Goal: Task Accomplishment & Management: Use online tool/utility

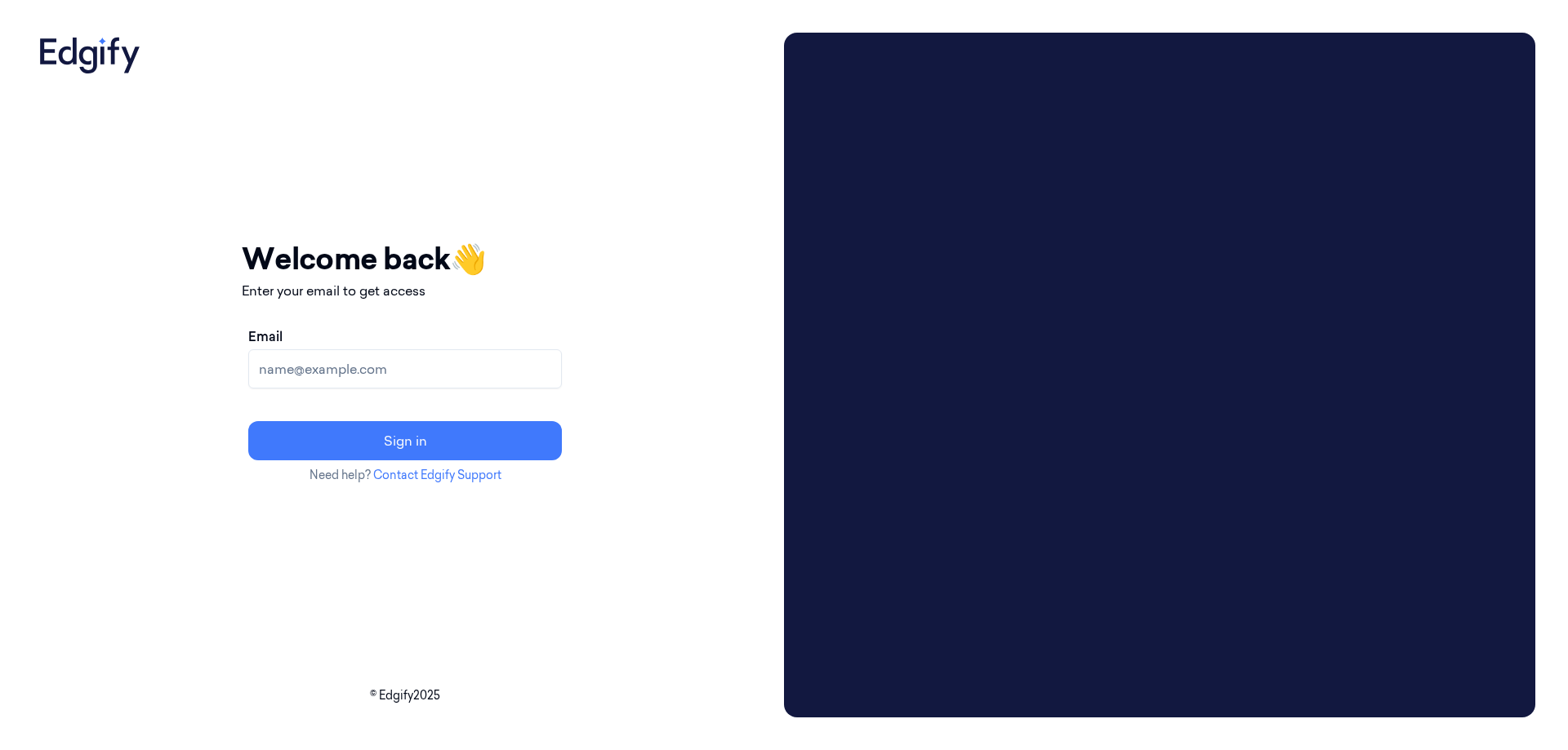
click at [488, 370] on input "Email" at bounding box center [405, 369] width 314 height 39
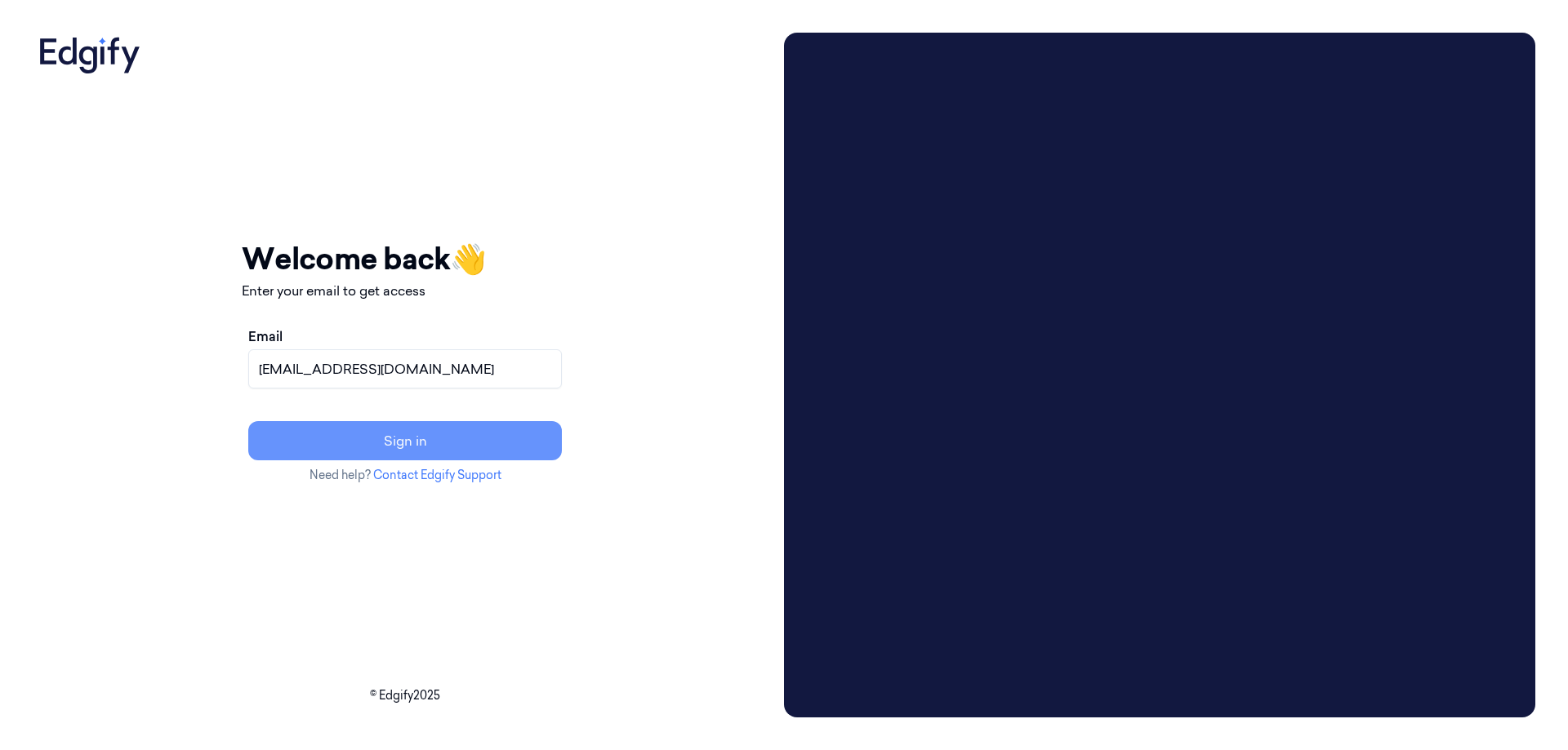
click at [467, 444] on button "Sign in" at bounding box center [405, 441] width 314 height 39
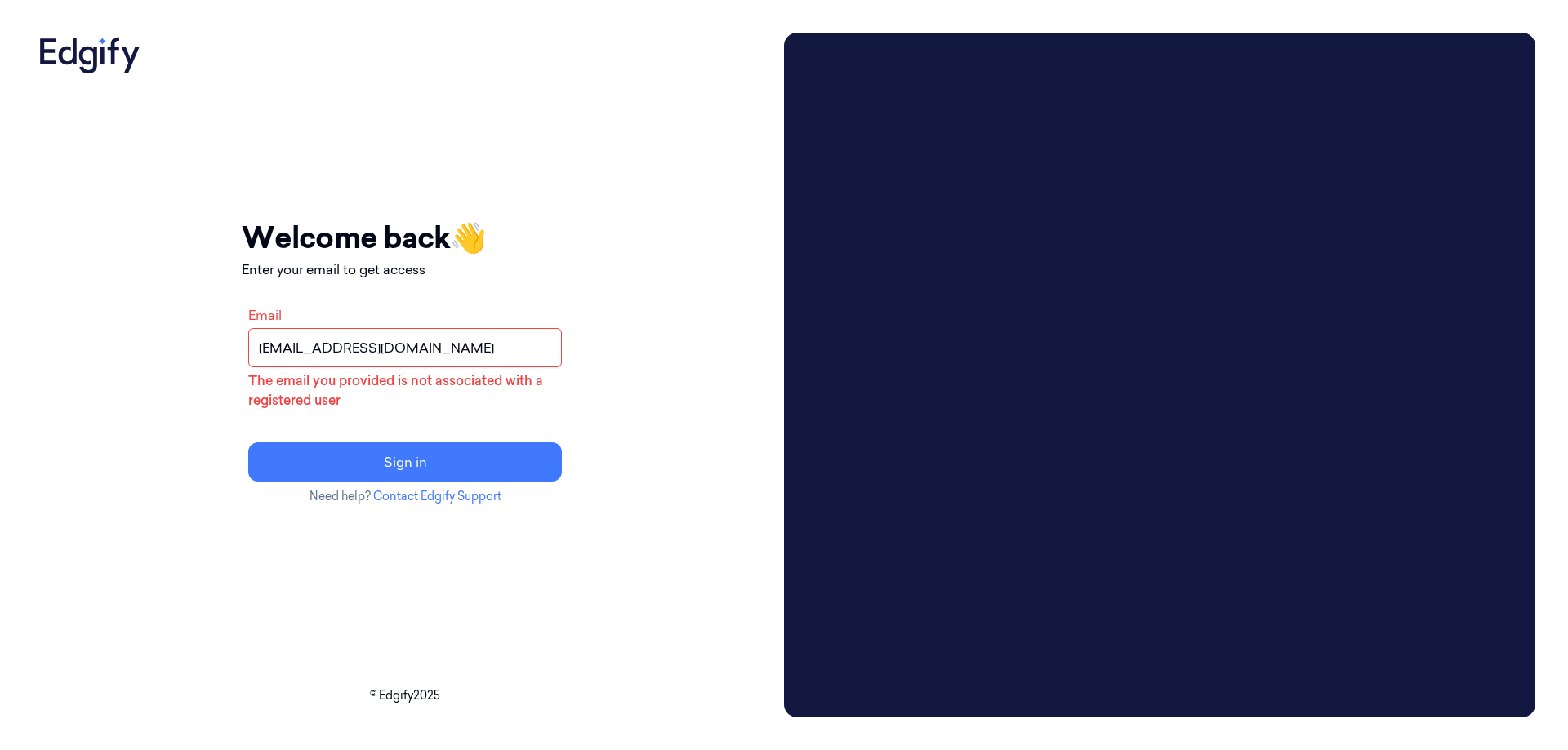
click at [404, 351] on input "help@shuferal.co.il" at bounding box center [405, 348] width 314 height 39
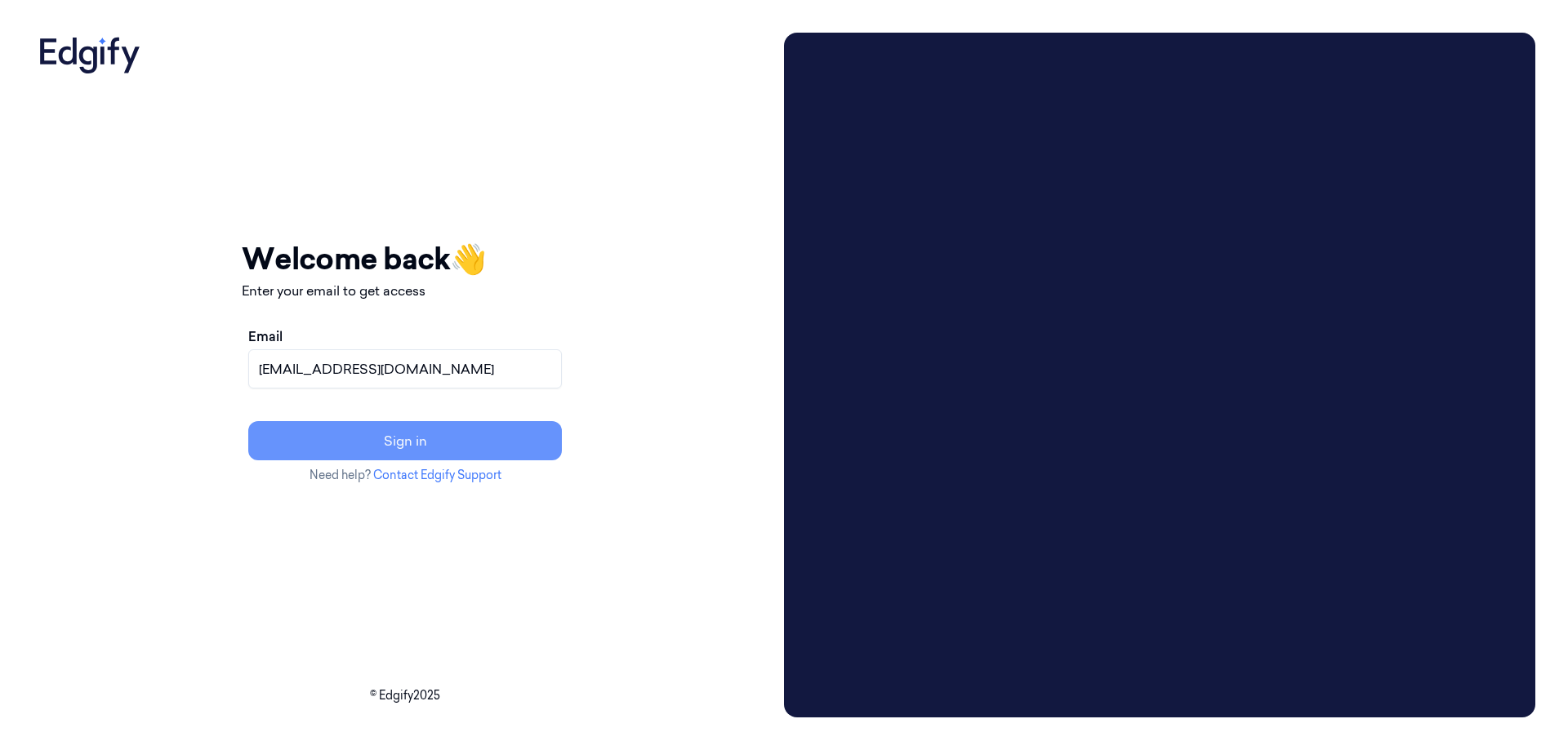
type input "help@shufersal.co.il"
click at [431, 447] on button "Sign in" at bounding box center [405, 441] width 314 height 39
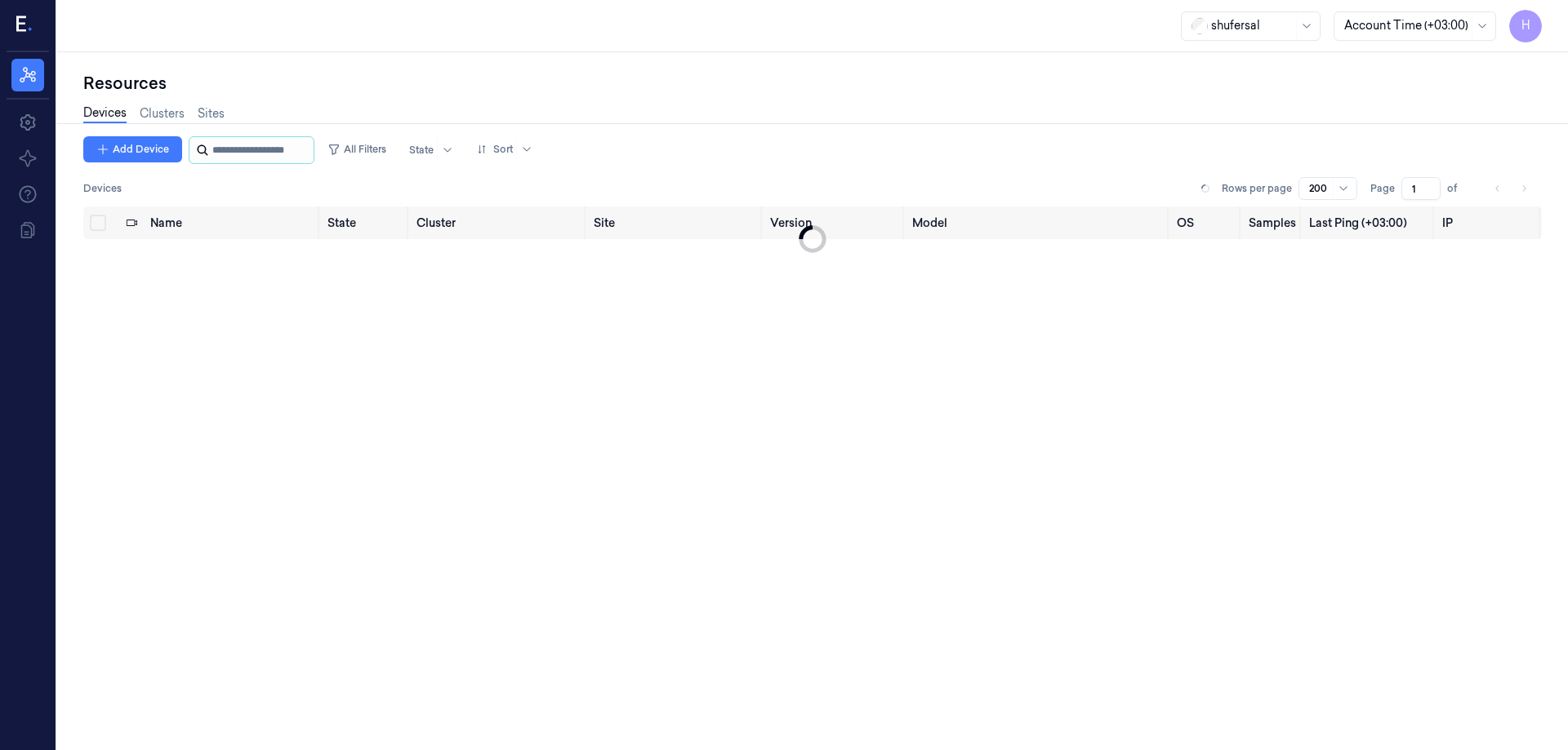
click at [265, 145] on input "string" at bounding box center [261, 150] width 98 height 27
type input "******"
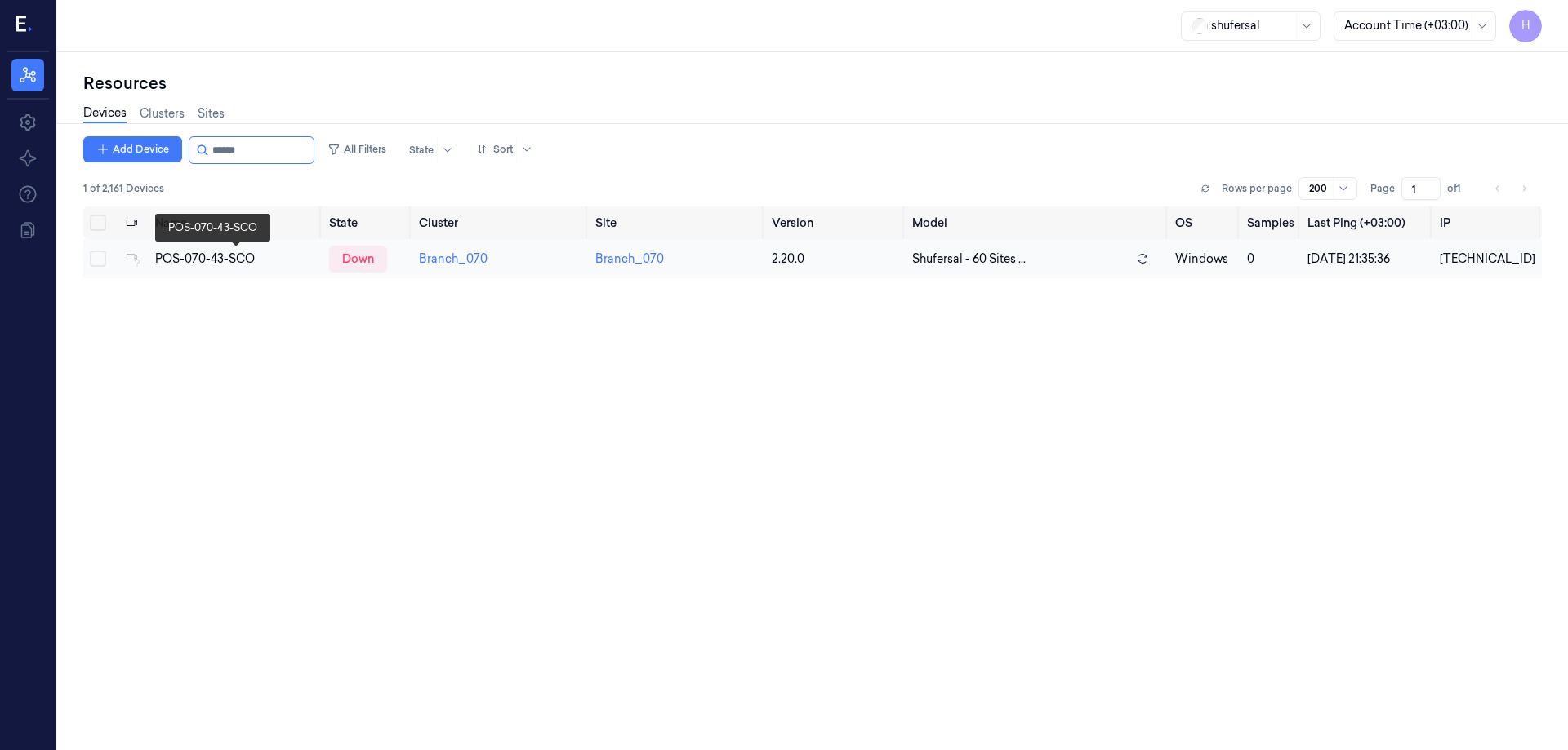
click at [268, 259] on div "POS-070-43-SCO" at bounding box center [235, 259] width 162 height 17
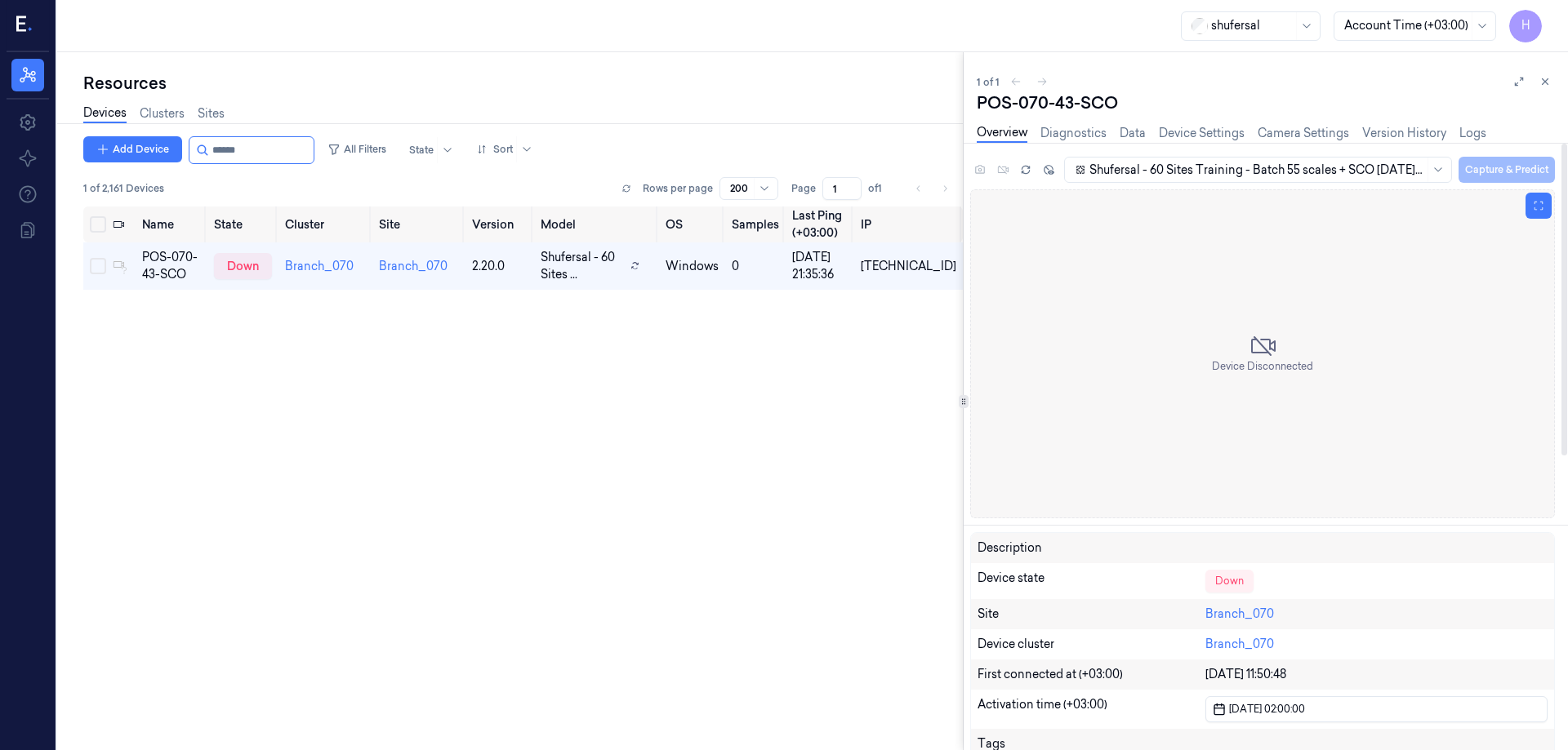
click at [1259, 371] on span "Device Disconnected" at bounding box center [1263, 366] width 101 height 15
click at [251, 261] on div "down" at bounding box center [243, 266] width 58 height 27
click at [1239, 587] on div "Down" at bounding box center [1229, 581] width 48 height 23
click at [542, 556] on div "Name State Cluster Site Version Model OS Samples Last Ping (+03:00) IP POS-070-…" at bounding box center [523, 472] width 879 height 530
click at [109, 266] on td at bounding box center [121, 266] width 29 height 47
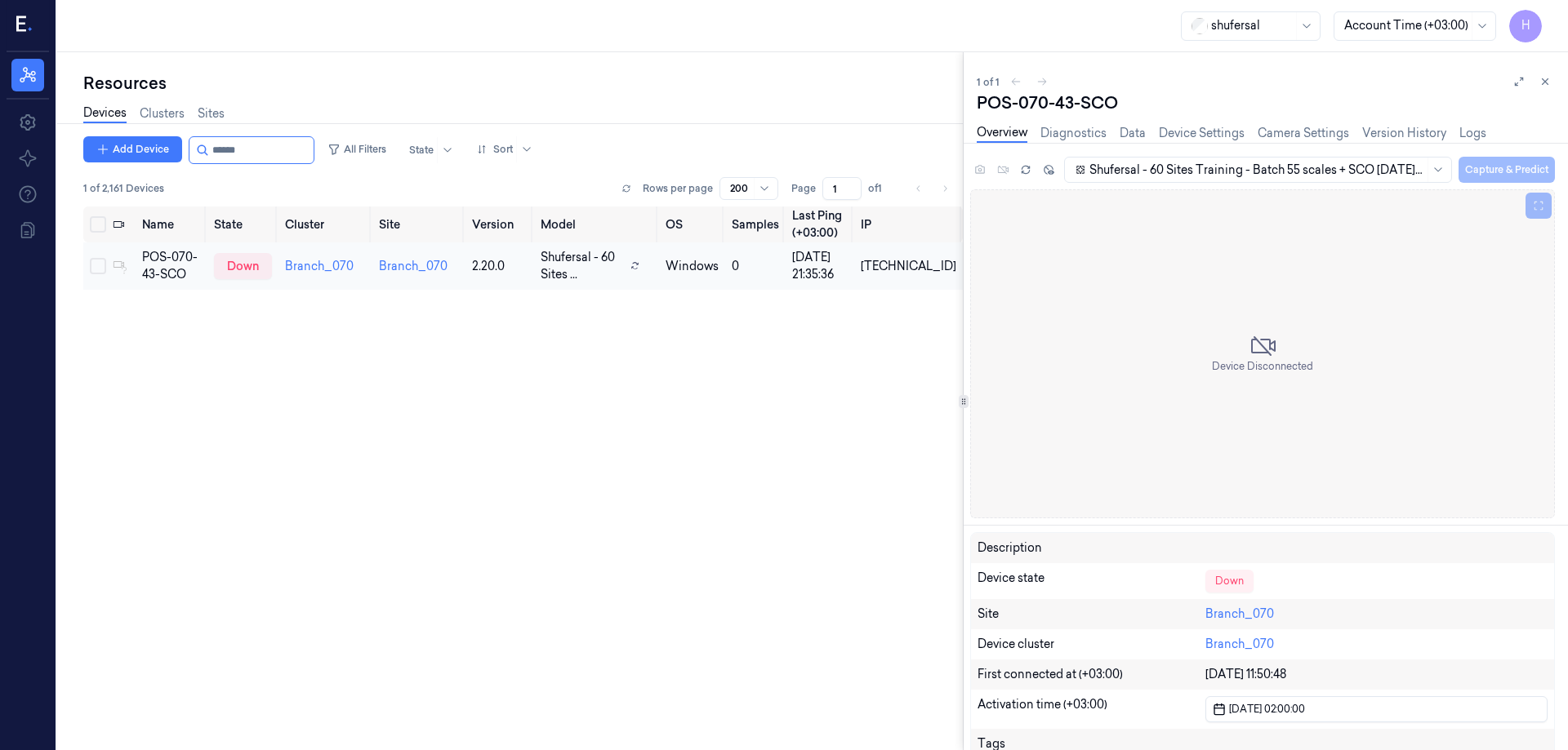
click at [103, 266] on button "Select row" at bounding box center [98, 266] width 16 height 16
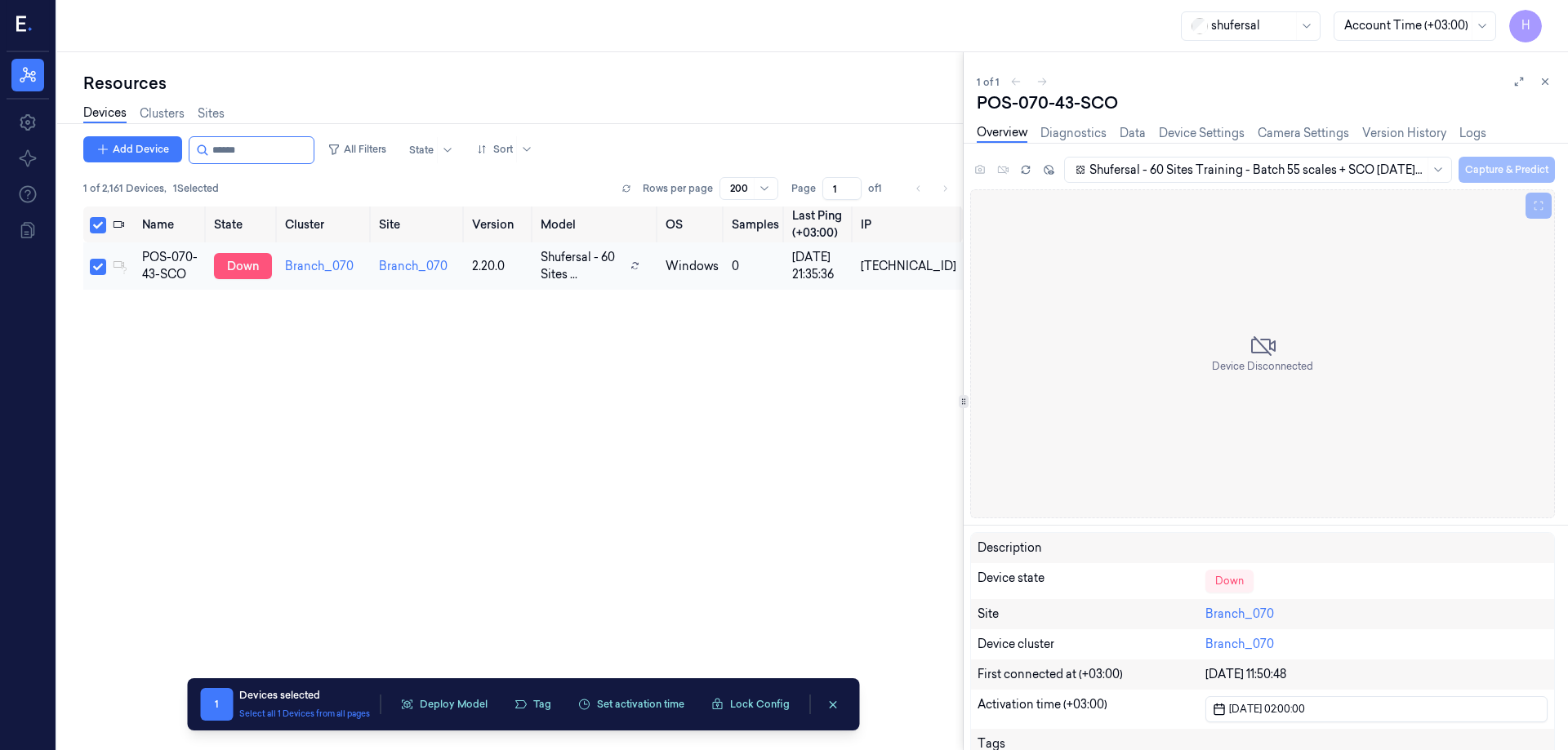
click at [252, 262] on div "down" at bounding box center [243, 266] width 58 height 27
click at [1323, 366] on div "Device Disconnected" at bounding box center [1262, 353] width 584 height 329
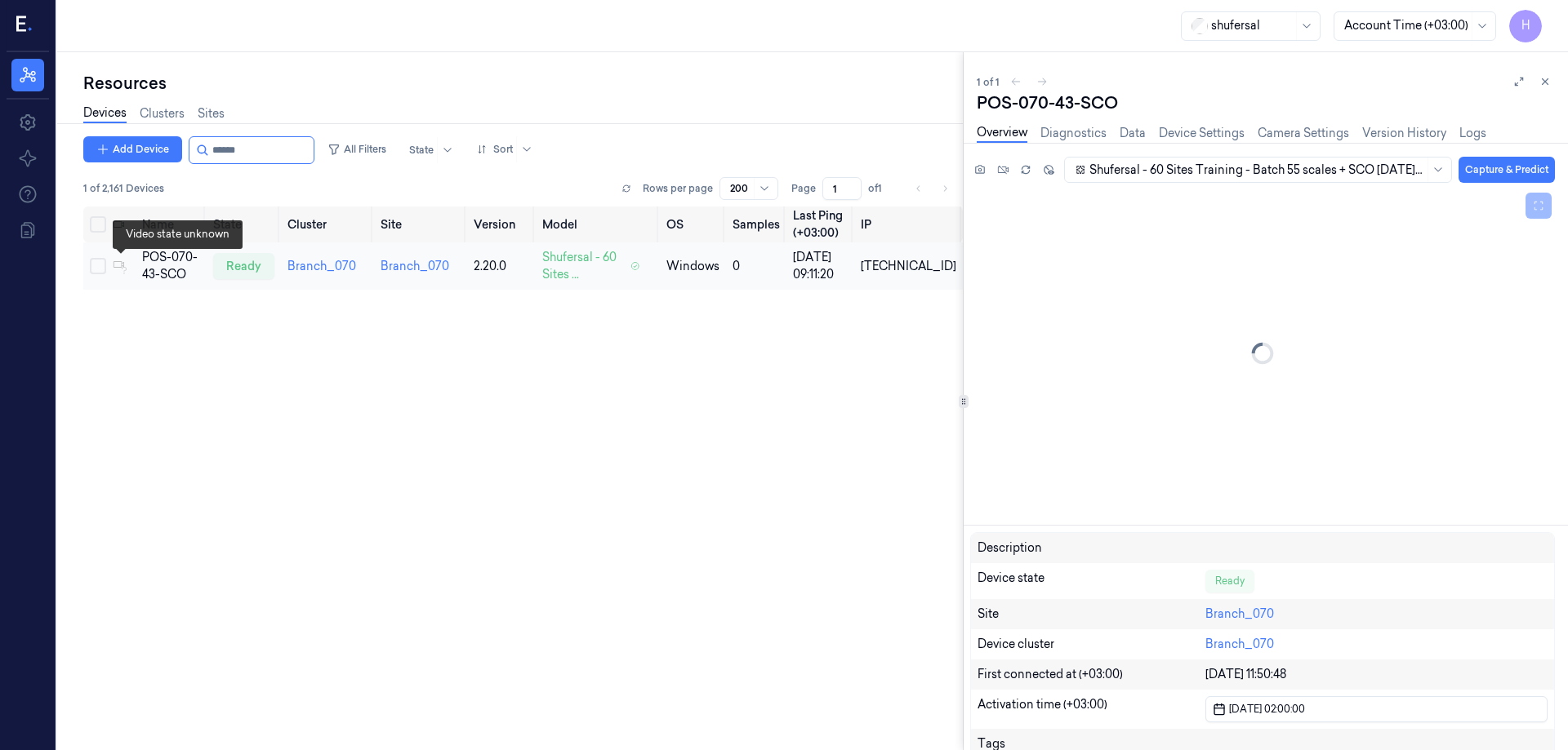
click at [119, 263] on icon at bounding box center [118, 264] width 11 height 11
click at [94, 267] on button "Select row" at bounding box center [98, 266] width 16 height 16
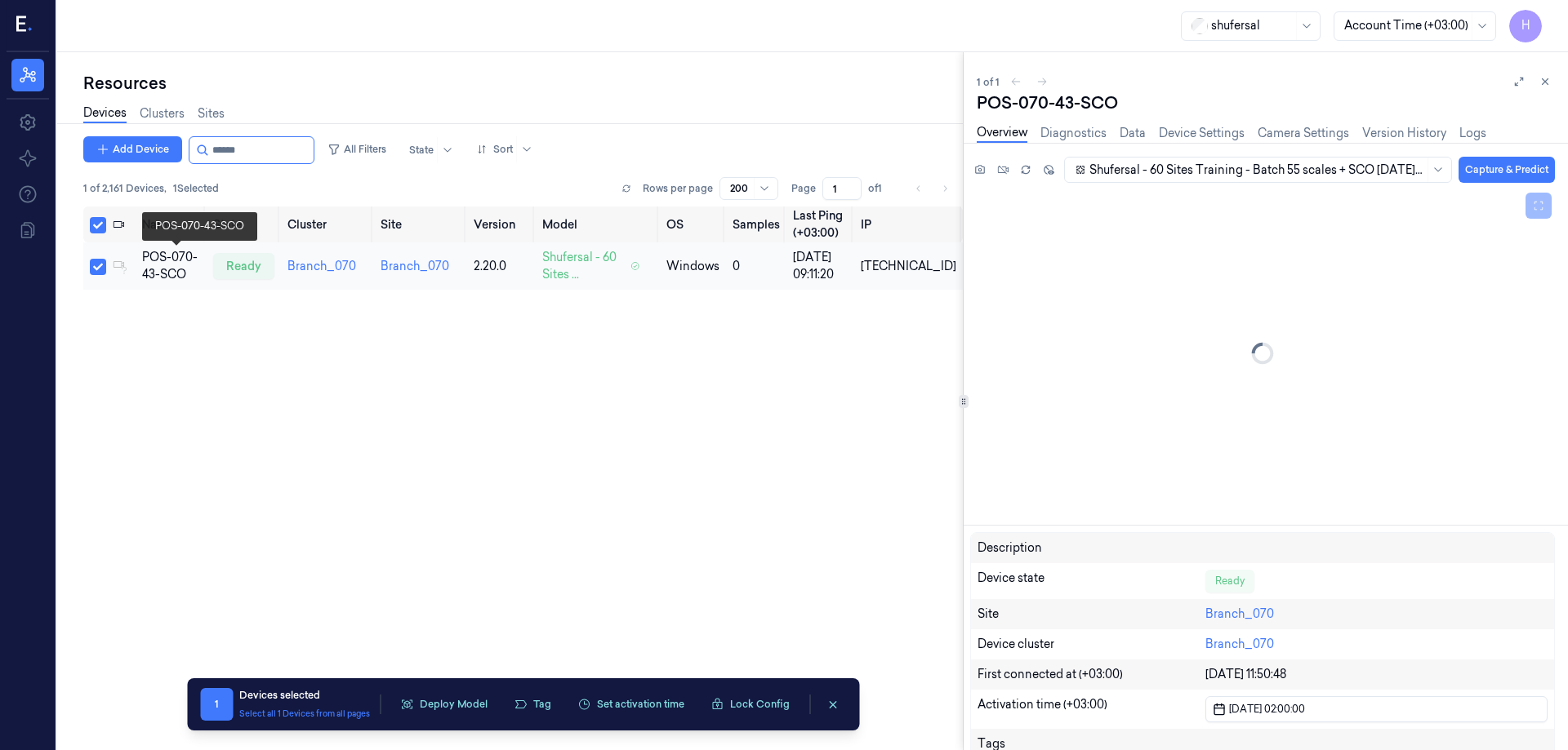
click at [168, 275] on div "POS-070-43-SCO" at bounding box center [171, 266] width 58 height 34
